Goal: Task Accomplishment & Management: Use online tool/utility

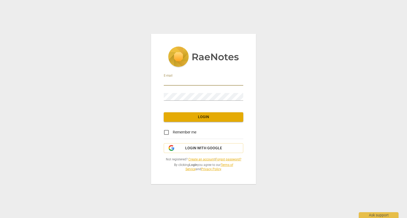
click at [179, 81] on input "email" at bounding box center [203, 82] width 79 height 8
type input "heidi.budro@gmail.com"
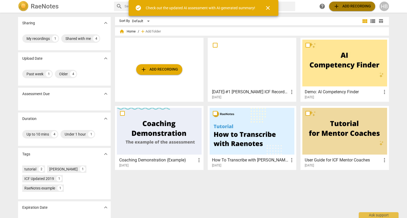
click at [351, 5] on span "add Add recording" at bounding box center [352, 6] width 38 height 6
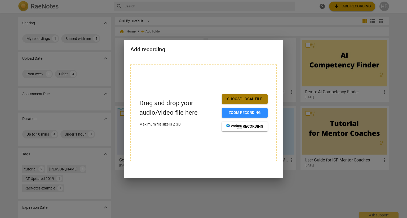
click at [250, 97] on span "Choose local file" at bounding box center [244, 99] width 37 height 5
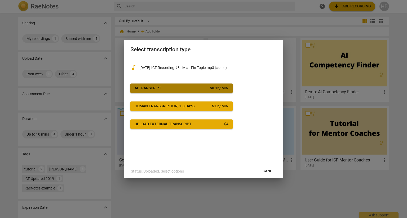
click at [222, 89] on div "$ 0.15 / min" at bounding box center [219, 88] width 19 height 5
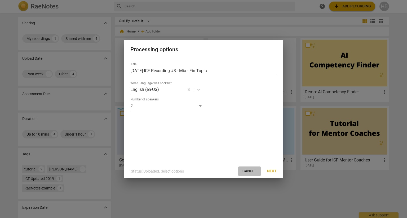
click at [249, 169] on span "Cancel" at bounding box center [249, 171] width 14 height 5
click at [251, 171] on span "Cancel" at bounding box center [249, 171] width 14 height 5
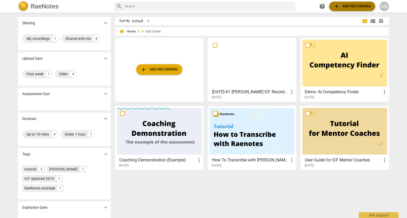
click at [340, 4] on span "add Add recording" at bounding box center [352, 6] width 38 height 6
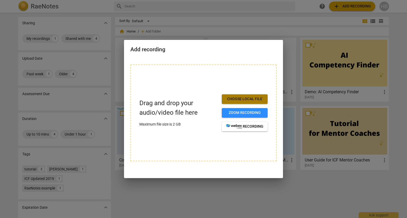
click at [248, 98] on span "Choose local file" at bounding box center [244, 99] width 37 height 5
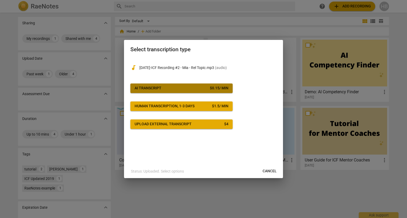
click at [199, 91] on span "AI Transcript $ 0.15 / min" at bounding box center [182, 88] width 94 height 5
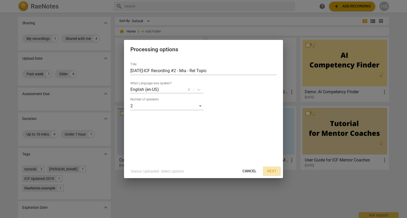
click at [271, 171] on span "Next" at bounding box center [272, 171] width 10 height 5
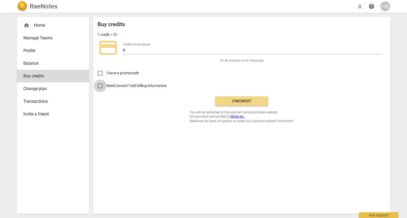
click at [100, 86] on input "Need invoice? Add billing information" at bounding box center [100, 86] width 13 height 13
checkbox input "true"
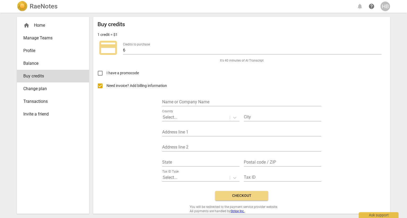
click at [165, 98] on div "Name or Company Name" at bounding box center [241, 101] width 159 height 12
click at [169, 100] on input "text" at bounding box center [241, 103] width 159 height 8
type input "H"
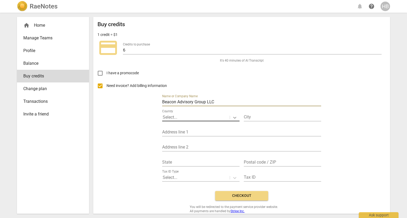
type input "Beacon Advisory Group LLC"
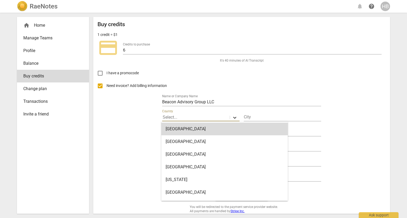
click at [233, 117] on icon at bounding box center [234, 117] width 5 height 5
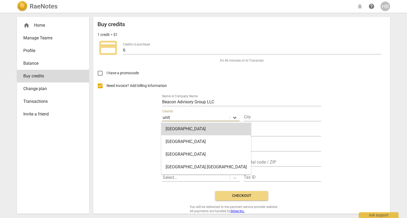
type input "unite"
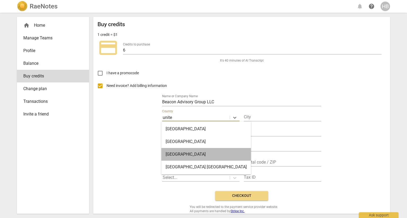
click at [230, 153] on div "United States" at bounding box center [205, 154] width 89 height 13
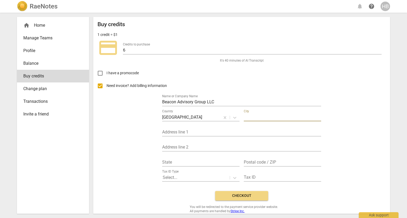
click at [258, 116] on input "text" at bounding box center [282, 118] width 77 height 8
type input "Charleston"
click at [225, 161] on input "text" at bounding box center [200, 163] width 77 height 8
type input "SC"
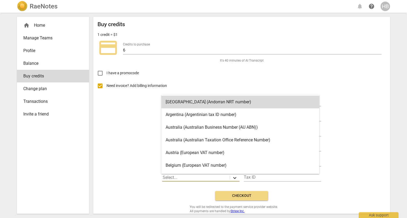
click at [235, 178] on icon at bounding box center [234, 178] width 5 height 5
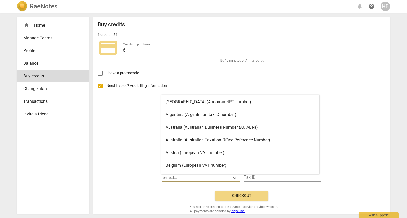
scroll to position [15, 0]
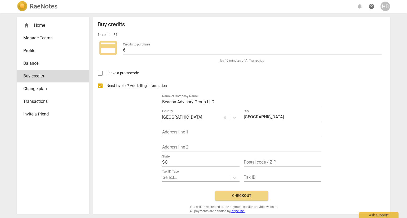
click at [312, 169] on div "Tax ID Type Select... Tax ID" at bounding box center [241, 175] width 159 height 15
click at [247, 163] on input "text" at bounding box center [282, 163] width 77 height 8
type input "29407"
click at [187, 131] on input "text" at bounding box center [241, 133] width 159 height 8
type input "1643 Savannah Highway #191"
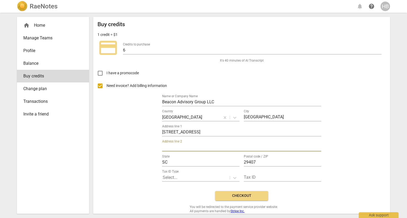
scroll to position [8, 0]
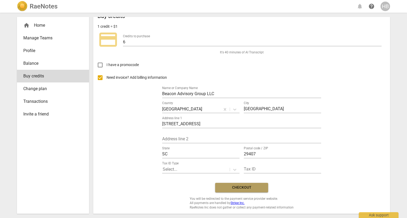
click at [254, 187] on span "Checkout" at bounding box center [241, 187] width 44 height 5
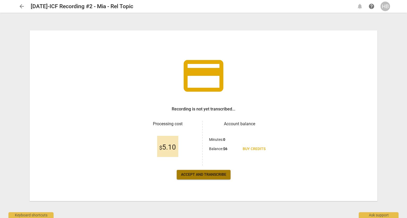
click at [210, 174] on span "Accept and transcribe" at bounding box center [203, 174] width 45 height 5
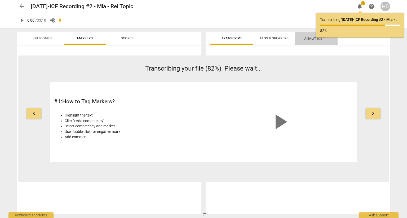
click at [329, 44] on button "Analytics New" at bounding box center [316, 38] width 42 height 13
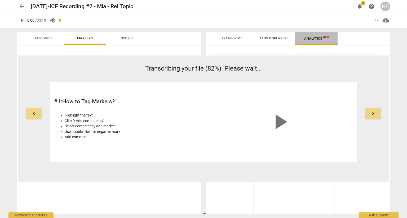
click at [317, 38] on span "Analytics New" at bounding box center [316, 39] width 25 height 4
click at [268, 37] on span "Tags & Speakers" at bounding box center [273, 38] width 29 height 4
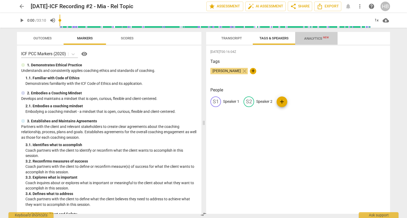
click at [317, 36] on span "Analytics New" at bounding box center [316, 38] width 37 height 8
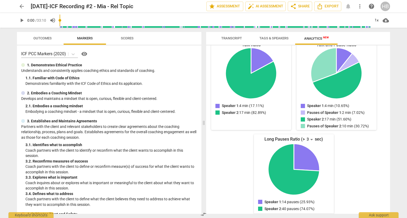
scroll to position [71, 0]
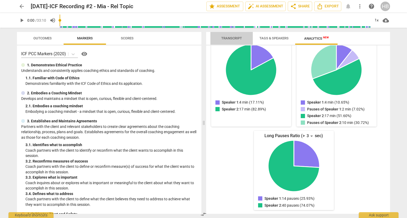
click at [237, 36] on span "Transcript" at bounding box center [231, 38] width 33 height 7
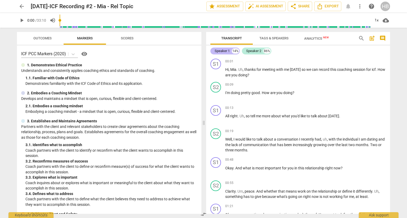
click at [228, 51] on div "Speaker 1" at bounding box center [221, 50] width 15 height 5
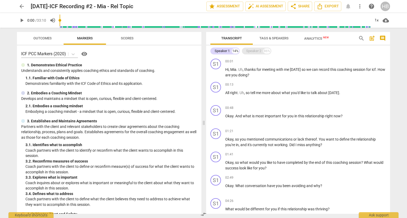
click at [250, 53] on div "Speaker 2" at bounding box center [253, 50] width 15 height 5
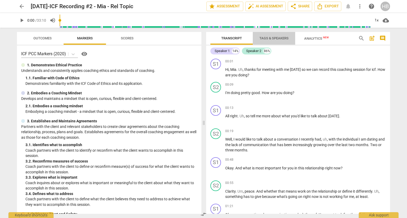
click at [277, 38] on span "Tags & Speakers" at bounding box center [273, 38] width 29 height 4
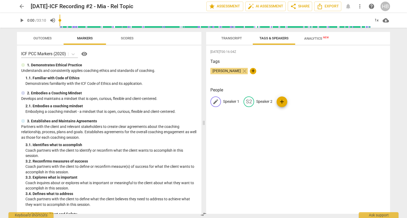
click at [228, 102] on p "Speaker 1" at bounding box center [231, 102] width 16 height 6
type input "[PERSON_NAME]"
click at [298, 100] on p "Speaker 2" at bounding box center [298, 102] width 16 height 6
type input "[PERSON_NAME]"
click at [312, 77] on div "[PERSON_NAME] close +" at bounding box center [297, 73] width 175 height 11
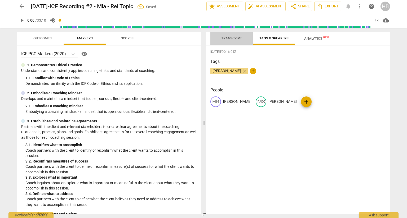
click at [233, 39] on span "Transcript" at bounding box center [231, 38] width 21 height 4
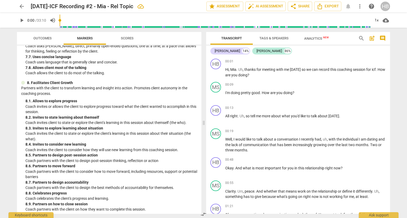
scroll to position [550, 0]
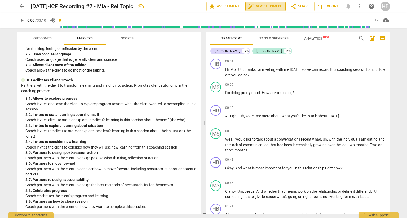
click at [271, 3] on span "auto_fix_high AI Assessment" at bounding box center [265, 6] width 35 height 6
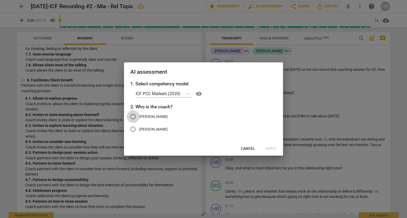
click at [135, 115] on input "[PERSON_NAME]" at bounding box center [133, 116] width 13 height 13
radio input "true"
click at [271, 147] on span "Apply" at bounding box center [270, 148] width 11 height 5
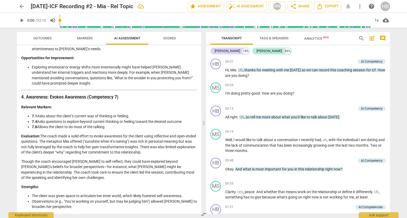
scroll to position [0, 0]
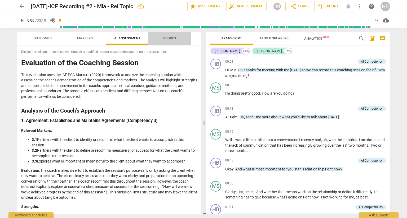
click at [166, 39] on span "Scores" at bounding box center [169, 38] width 13 height 4
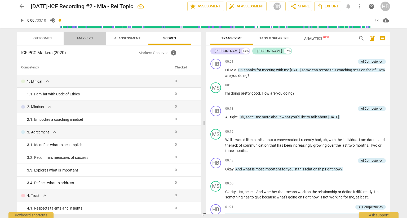
click at [88, 38] on span "Markers" at bounding box center [85, 38] width 16 height 4
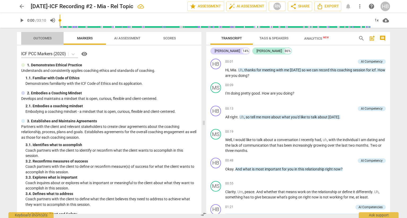
click at [44, 38] on span "Outcomes" at bounding box center [42, 38] width 18 height 4
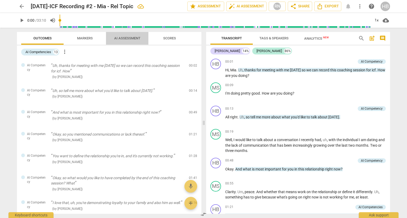
click at [132, 37] on span "AI Assessment" at bounding box center [127, 38] width 26 height 4
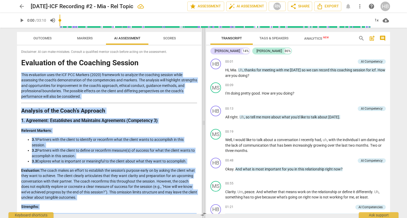
drag, startPoint x: 199, startPoint y: 55, endPoint x: 202, endPoint y: 94, distance: 39.0
click at [202, 94] on div "Outcomes Markers AI Assessment Scores Disclaimer: AI can make mistakes. Consult…" at bounding box center [203, 123] width 381 height 191
click at [153, 81] on p "This evaluation uses the ICF PCC Markers (2020) framework to analyze the coachi…" at bounding box center [109, 85] width 176 height 27
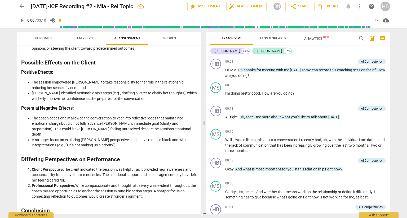
scroll to position [790, 0]
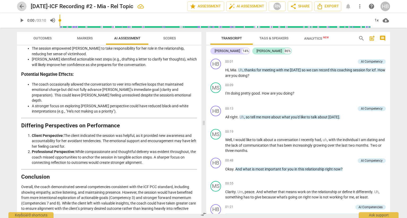
click at [20, 5] on span "arrow_back" at bounding box center [22, 6] width 6 height 6
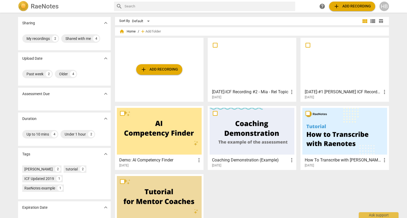
click at [350, 67] on div at bounding box center [344, 63] width 85 height 47
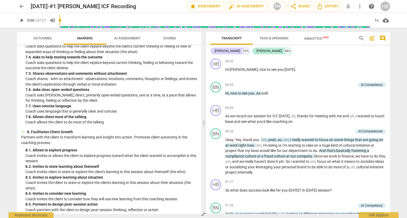
scroll to position [550, 0]
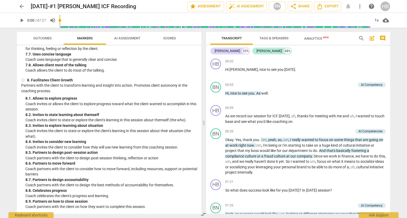
click at [178, 171] on p "Coach partners with the client to consider how to move forward, including resou…" at bounding box center [111, 172] width 172 height 11
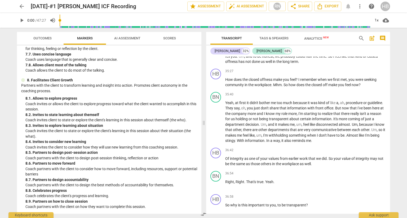
scroll to position [4682, 0]
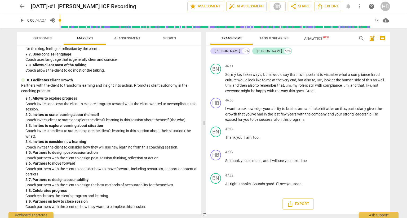
click at [133, 142] on div "8. 4. Invites to consider new learning" at bounding box center [111, 142] width 172 height 6
click at [134, 41] on span "AI Assessment" at bounding box center [127, 38] width 39 height 7
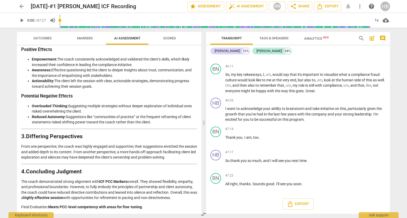
scroll to position [717, 0]
click at [21, 6] on span "arrow_back" at bounding box center [22, 6] width 6 height 6
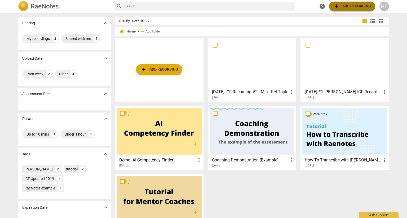
click at [353, 8] on span "add Add recording" at bounding box center [352, 6] width 38 height 6
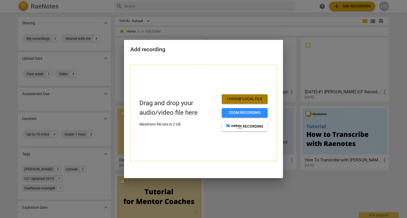
click at [257, 97] on span "Choose local file" at bounding box center [244, 99] width 37 height 5
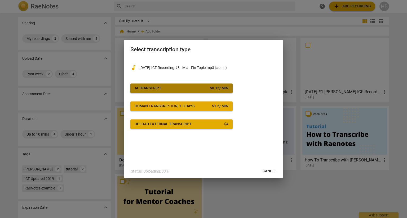
click at [185, 87] on span "AI Transcript $ 0.15 / min" at bounding box center [182, 88] width 94 height 5
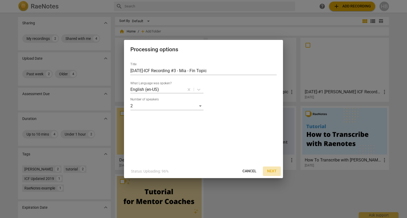
click at [271, 169] on span "Next" at bounding box center [272, 171] width 10 height 5
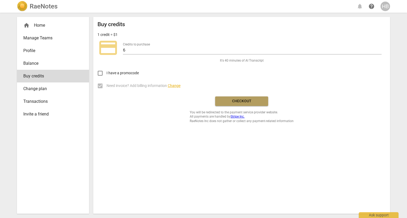
click at [241, 101] on span "Checkout" at bounding box center [241, 101] width 44 height 5
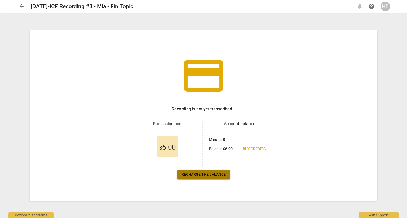
click at [216, 176] on span "Recharge the balance" at bounding box center [203, 174] width 44 height 5
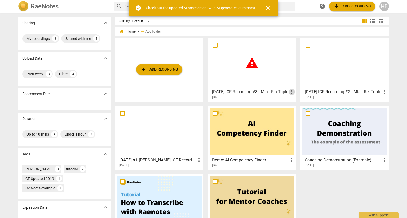
click at [292, 91] on span "more_vert" at bounding box center [291, 92] width 6 height 6
click at [294, 104] on li "Delete" at bounding box center [297, 104] width 20 height 13
click at [255, 62] on span "warning" at bounding box center [251, 62] width 13 height 13
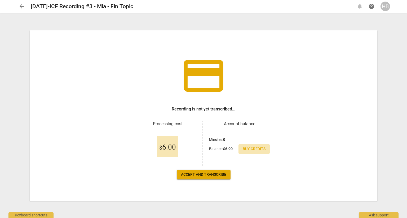
click at [252, 148] on span "Buy credits" at bounding box center [254, 149] width 23 height 5
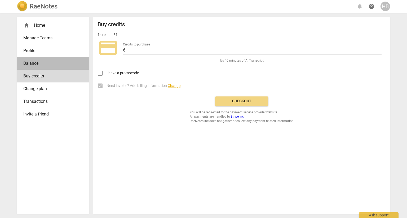
click at [31, 61] on span "Balance" at bounding box center [50, 63] width 55 height 6
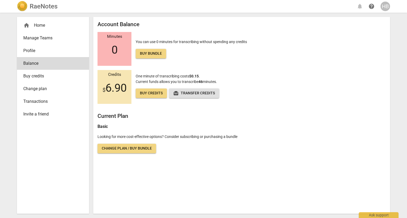
click at [197, 94] on span "redeem Transfer credits" at bounding box center [194, 93] width 42 height 5
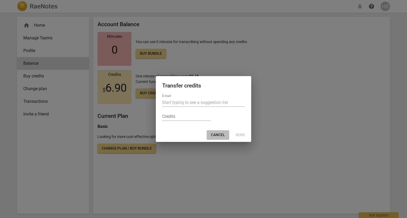
click at [214, 133] on span "Cancel" at bounding box center [218, 135] width 14 height 5
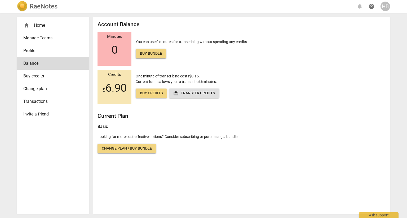
click at [21, 5] on img at bounding box center [22, 6] width 11 height 11
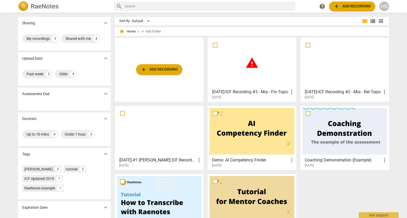
click at [249, 65] on span "warning" at bounding box center [251, 62] width 13 height 13
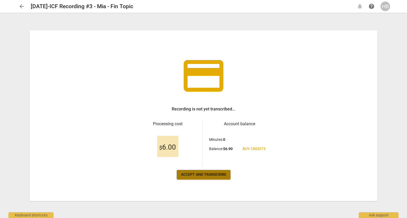
click at [207, 172] on button "Accept and transcribe" at bounding box center [204, 175] width 54 height 10
